Goal: Task Accomplishment & Management: Manage account settings

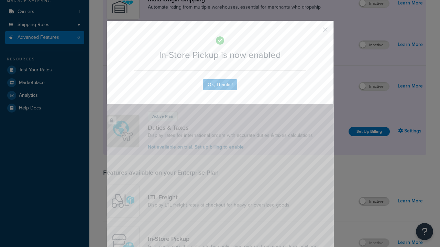
scroll to position [116, 0]
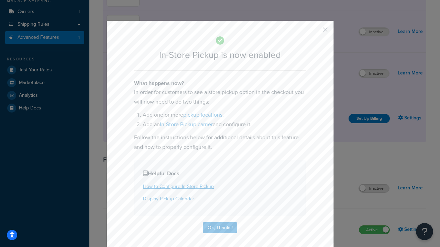
click at [315, 32] on button "button" at bounding box center [315, 32] width 2 height 2
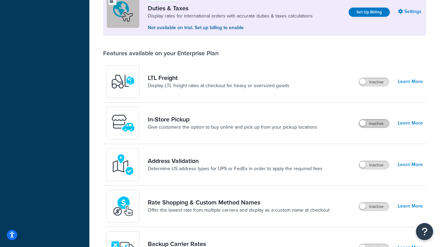
scroll to position [210, 0]
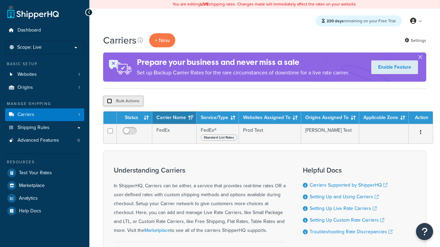
click at [109, 101] on input "checkbox" at bounding box center [109, 101] width 5 height 5
checkbox input "true"
click at [0, 0] on button "Delete" at bounding box center [0, 0] width 0 height 0
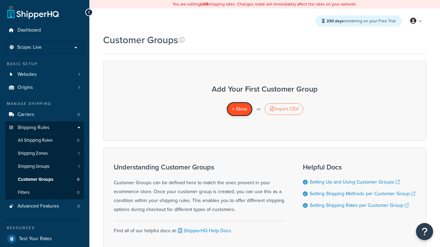
click at [239, 109] on span "+ New" at bounding box center [239, 109] width 15 height 8
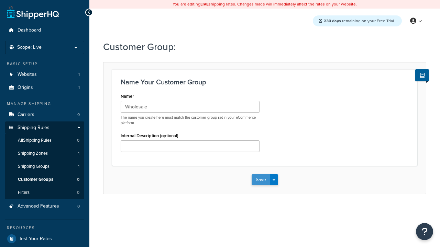
type input "Wholesale"
click at [260, 180] on button "Save" at bounding box center [260, 180] width 19 height 11
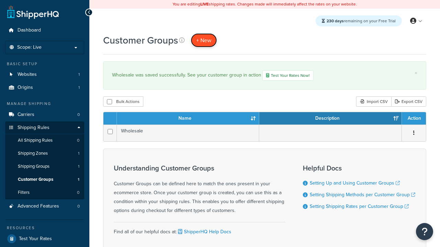
click at [204, 40] on span "+ New" at bounding box center [203, 40] width 15 height 8
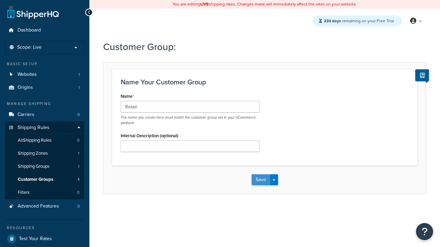
type input "Retail"
click at [260, 180] on button "Save" at bounding box center [260, 180] width 19 height 11
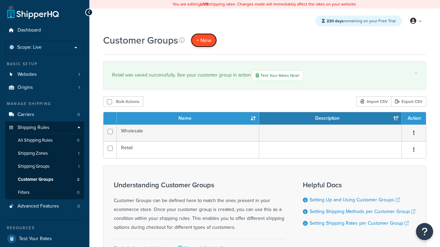
click at [204, 40] on span "+ New" at bounding box center [203, 40] width 15 height 8
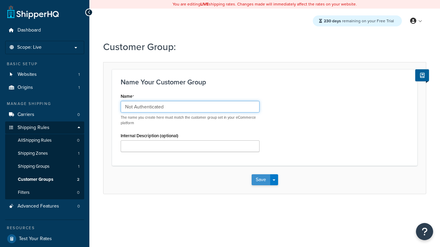
type input "Not Authenticated"
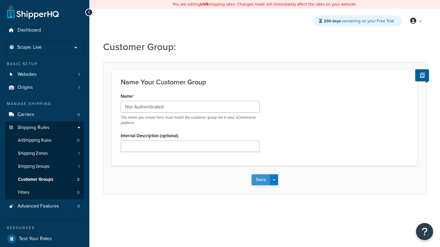
click at [260, 180] on button "Save" at bounding box center [260, 180] width 19 height 11
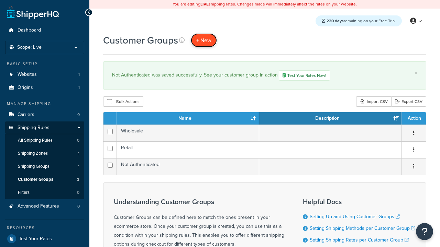
click at [204, 40] on span "+ New" at bounding box center [203, 40] width 15 height 8
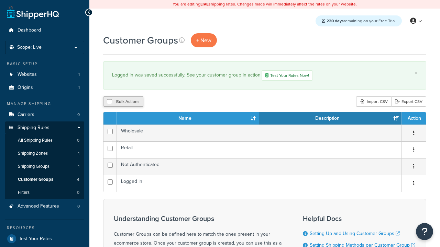
click at [123, 102] on button "Bulk Actions" at bounding box center [123, 102] width 40 height 10
checkbox input "true"
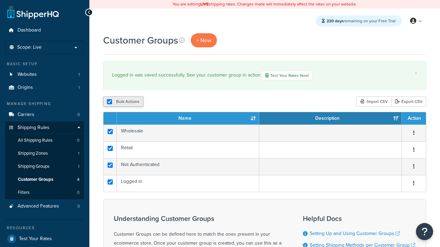
checkbox input "true"
click at [158, 102] on button "Duplicate" at bounding box center [157, 102] width 29 height 10
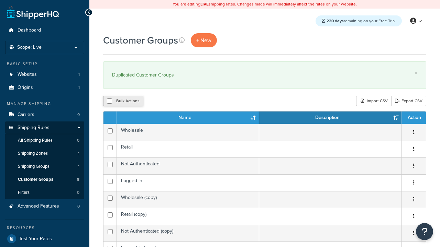
click at [123, 101] on button "Bulk Actions" at bounding box center [123, 101] width 40 height 10
checkbox input "true"
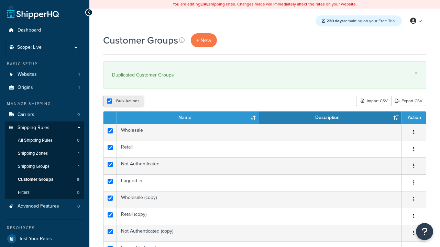
checkbox input "true"
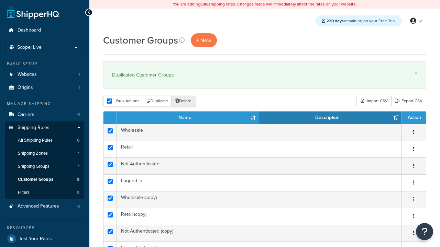
click at [185, 101] on button "Delete" at bounding box center [183, 101] width 24 height 10
